Goal: Find contact information: Find contact information

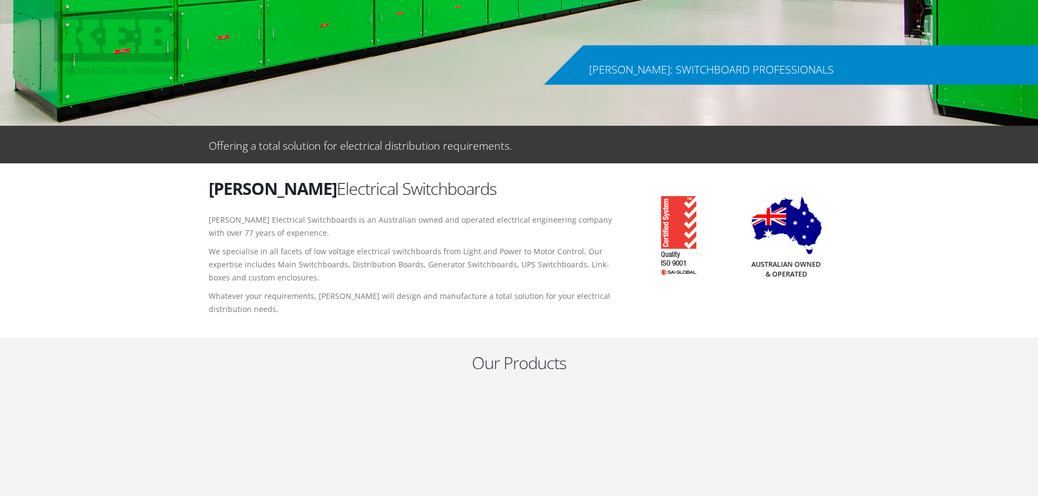
scroll to position [1988, 0]
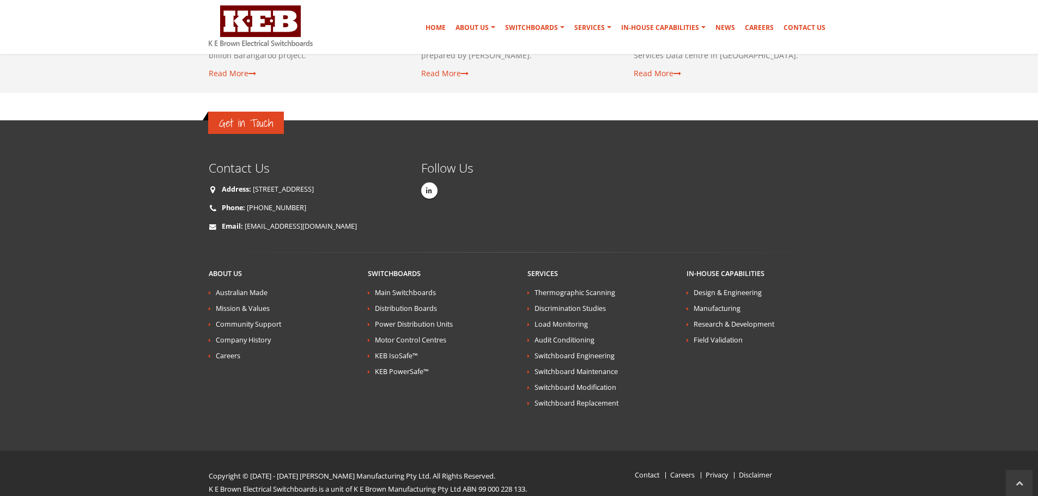
drag, startPoint x: 373, startPoint y: 77, endPoint x: 418, endPoint y: 467, distance: 392.7
click at [294, 470] on p "Copyright © [DATE] - [DATE] [PERSON_NAME] Manufacturing Pty Ltd. All Rights Res…" at bounding box center [387, 476] width 356 height 13
drag, startPoint x: 294, startPoint y: 454, endPoint x: 325, endPoint y: 457, distance: 31.7
click at [325, 470] on p "Copyright © [DATE] - [DATE] [PERSON_NAME] Manufacturing Pty Ltd. All Rights Res…" at bounding box center [387, 476] width 356 height 13
click at [295, 470] on p "Copyright © [DATE] - [DATE] [PERSON_NAME] Manufacturing Pty Ltd. All Rights Res…" at bounding box center [387, 476] width 356 height 13
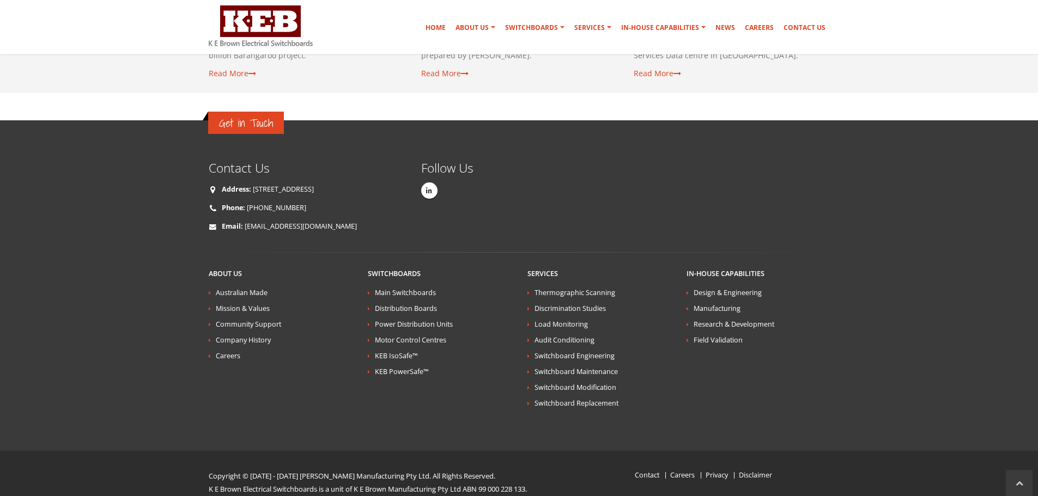
click at [288, 470] on p "Copyright © [DATE] - [DATE] [PERSON_NAME] Manufacturing Pty Ltd. All Rights Res…" at bounding box center [387, 476] width 356 height 13
drag, startPoint x: 288, startPoint y: 457, endPoint x: 370, endPoint y: 458, distance: 81.7
click at [370, 470] on p "Copyright © [DATE] - [DATE] [PERSON_NAME] Manufacturing Pty Ltd. All Rights Res…" at bounding box center [387, 476] width 356 height 13
copy p "[PERSON_NAME] Manufacturing"
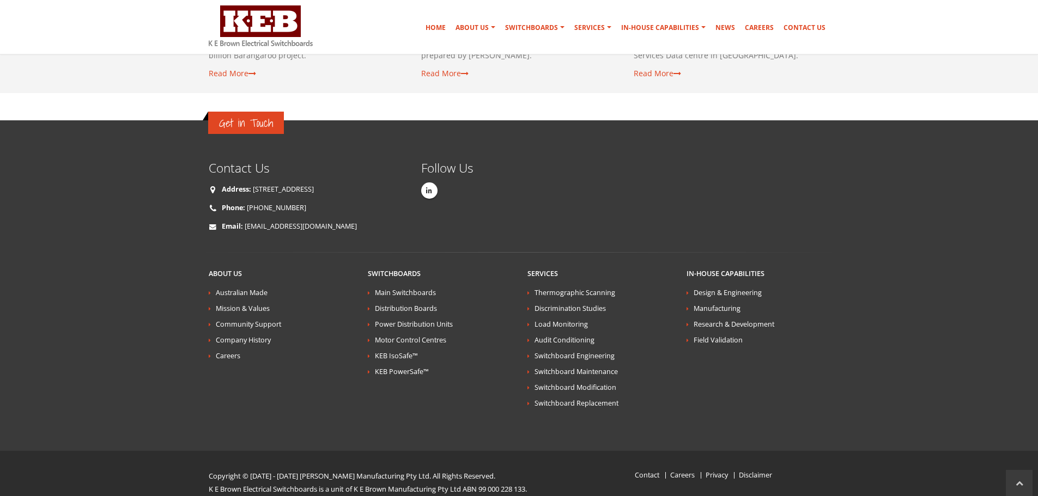
click at [491, 470] on p "Copyright © [DATE] - [DATE] [PERSON_NAME] Manufacturing Pty Ltd. All Rights Res…" at bounding box center [387, 476] width 356 height 13
click at [208, 472] on div "Copyright © [DATE] - [DATE] [PERSON_NAME] Manufacturing Pty Ltd. All Rights Res…" at bounding box center [386, 483] width 372 height 26
click at [212, 473] on div "Copyright © [DATE] - [DATE] [PERSON_NAME] Manufacturing Pty Ltd. All Rights Res…" at bounding box center [386, 483] width 372 height 26
click at [212, 483] on p "K E Brown Electrical Switchboards is a unit of K E Brown Manufacturing Pty Ltd …" at bounding box center [387, 489] width 356 height 13
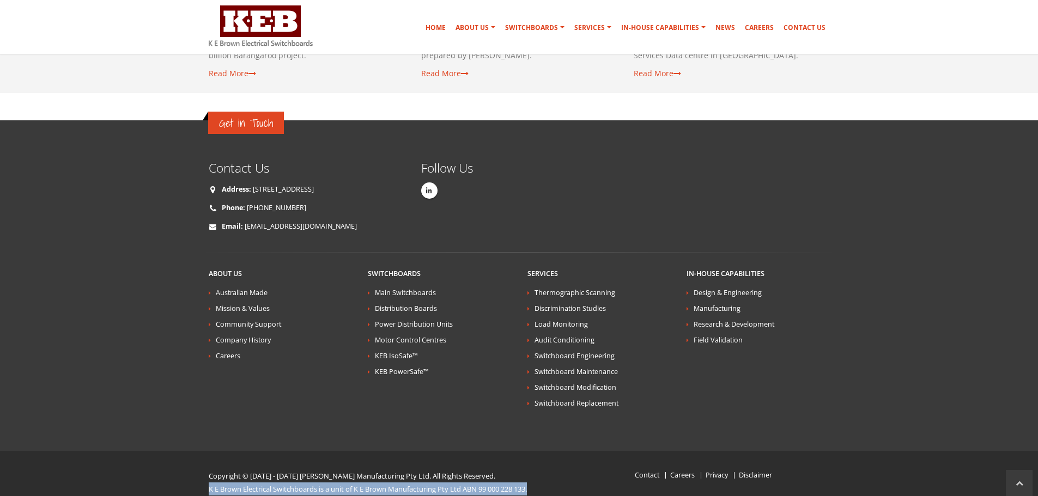
drag, startPoint x: 211, startPoint y: 473, endPoint x: 251, endPoint y: 473, distance: 39.8
click at [250, 483] on p "K E Brown Electrical Switchboards is a unit of K E Brown Manufacturing Pty Ltd …" at bounding box center [387, 489] width 356 height 13
click at [258, 483] on p "K E Brown Electrical Switchboards is a unit of K E Brown Manufacturing Pty Ltd …" at bounding box center [387, 489] width 356 height 13
drag, startPoint x: 319, startPoint y: 471, endPoint x: 179, endPoint y: 475, distance: 140.6
click at [179, 475] on div "Copyright © [DATE] - [DATE] [PERSON_NAME] Manufacturing Pty Ltd. All Rights Res…" at bounding box center [519, 483] width 1038 height 64
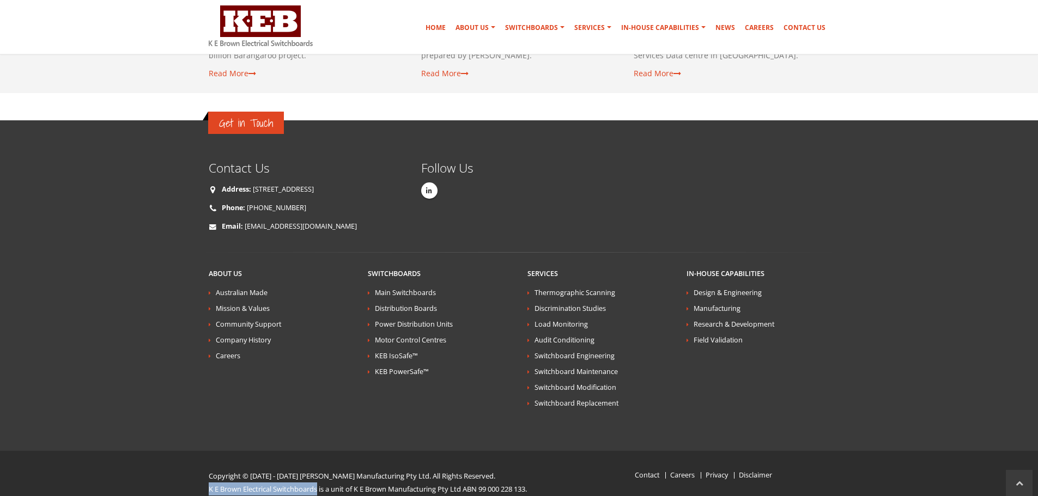
copy p "K E Brown Electrical Switchboards"
click at [429, 187] on icon at bounding box center [429, 190] width 6 height 7
